Goal: Task Accomplishment & Management: Manage account settings

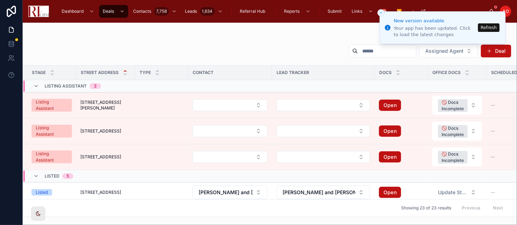
click at [489, 26] on button "Refresh" at bounding box center [489, 27] width 22 height 8
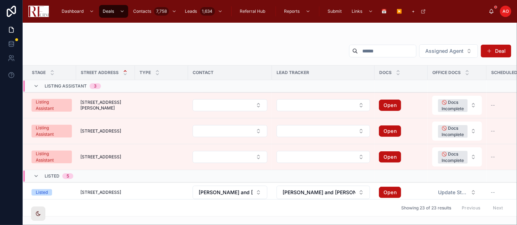
click at [284, 42] on div "Assigned Agent Deal Stage Street Address Type Contact Lead Tracker Docs Office …" at bounding box center [270, 128] width 494 height 177
